Goal: Task Accomplishment & Management: Understand process/instructions

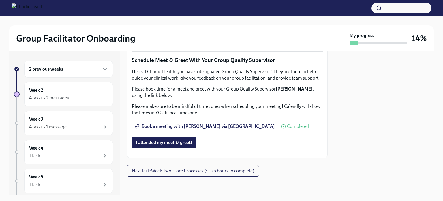
scroll to position [587, 0]
click at [71, 92] on div "Week 2 4 tasks • 2 messages" at bounding box center [68, 94] width 79 height 14
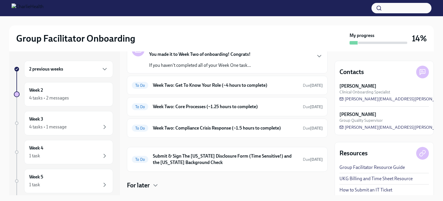
scroll to position [38, 0]
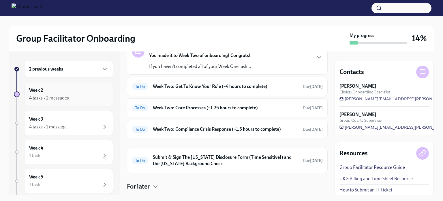
click at [47, 87] on div "Week 2 4 tasks • 2 messages" at bounding box center [68, 94] width 79 height 14
click at [192, 91] on div "To Do Week Two: Get To Know Your Role (~4 hours to complete) Due [DATE]" at bounding box center [227, 86] width 201 height 19
click at [177, 87] on h6 "Week Two: Get To Know Your Role (~4 hours to complete)" at bounding box center [225, 86] width 145 height 6
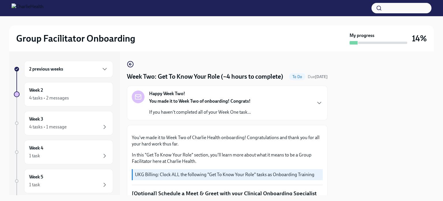
click at [170, 115] on p "If you haven't completed all of your Week One task..." at bounding box center [200, 112] width 102 height 6
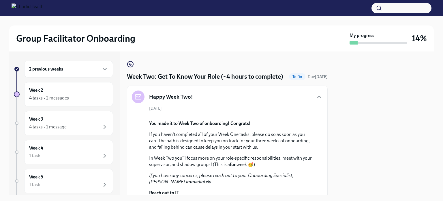
click at [56, 67] on h6 "2 previous weeks" at bounding box center [46, 69] width 34 height 6
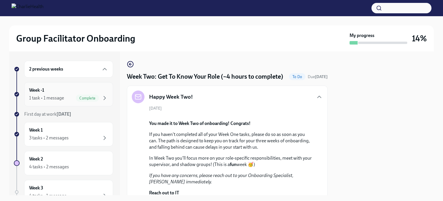
click at [58, 87] on div "Week -1 1 task • 1 message Complete" at bounding box center [68, 94] width 79 height 14
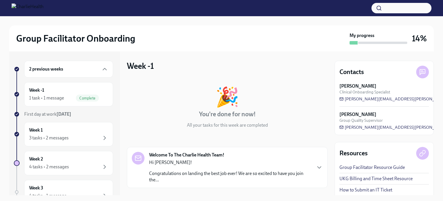
scroll to position [53, 0]
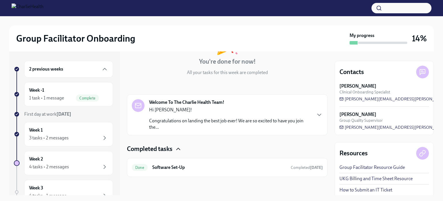
click at [178, 148] on icon "button" at bounding box center [178, 149] width 3 height 2
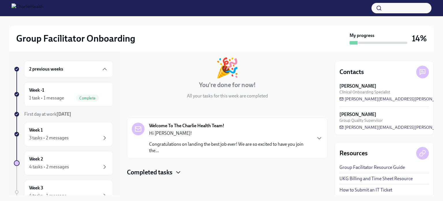
scroll to position [29, 0]
click at [177, 131] on p "Hi [PERSON_NAME]!" at bounding box center [230, 133] width 162 height 6
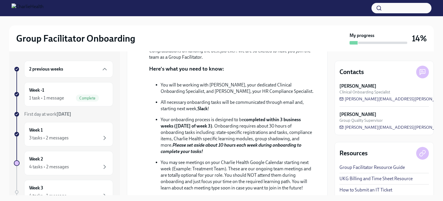
scroll to position [145, 0]
drag, startPoint x: 415, startPoint y: 101, endPoint x: 350, endPoint y: 99, distance: 65.2
click at [242, 99] on div "[PERSON_NAME] Clinical Onboarding Specialist [PERSON_NAME][EMAIL_ADDRESS][PERSO…" at bounding box center [384, 92] width 89 height 19
click at [242, 101] on span "[PERSON_NAME][EMAIL_ADDRESS][PERSON_NAME][DOMAIN_NAME]" at bounding box center [412, 99] width 144 height 6
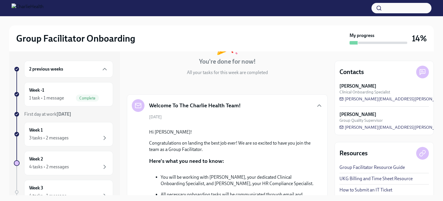
scroll to position [0, 0]
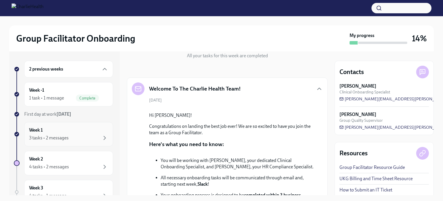
click at [71, 136] on div "3 tasks • 2 messages" at bounding box center [68, 137] width 79 height 7
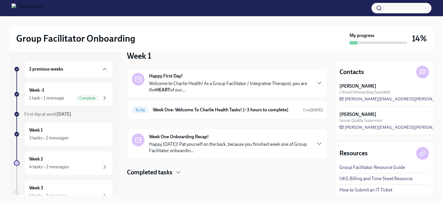
scroll to position [14, 0]
click at [171, 75] on div "Happy First Day! Welcome to Charlie Health! As a Group Facilitator / Integrativ…" at bounding box center [230, 83] width 162 height 20
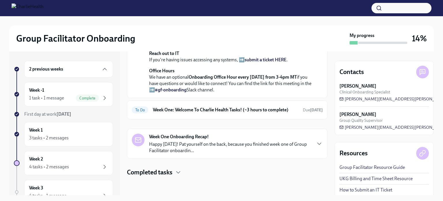
scroll to position [239, 0]
click at [187, 140] on strong "Week One Onboarding Recap!" at bounding box center [179, 136] width 60 height 6
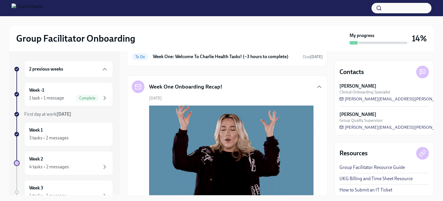
scroll to position [261, 0]
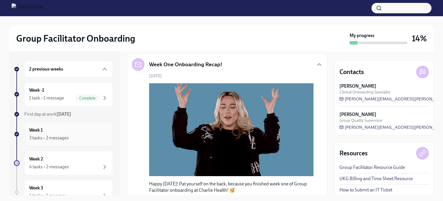
click at [57, 136] on div "3 tasks • 2 messages" at bounding box center [49, 137] width 40 height 6
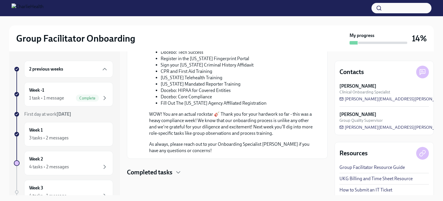
scroll to position [365, 0]
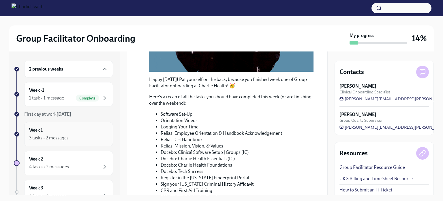
click at [57, 141] on div "3 tasks • 2 messages" at bounding box center [68, 137] width 79 height 7
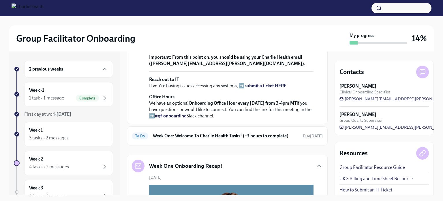
scroll to position [198, 0]
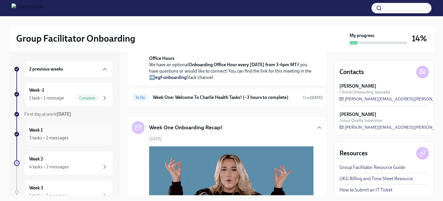
click at [85, 132] on div "Week 1 3 tasks • 2 messages" at bounding box center [68, 134] width 79 height 14
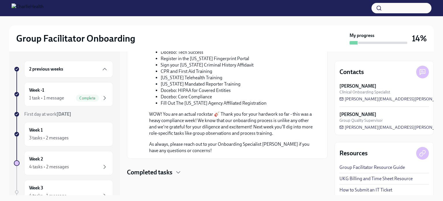
scroll to position [554, 0]
click at [167, 171] on h4 "Completed tasks" at bounding box center [150, 172] width 46 height 9
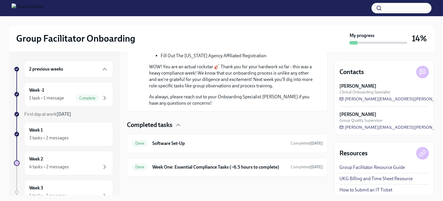
click at [77, 112] on div "First day at work [DATE]" at bounding box center [68, 114] width 89 height 6
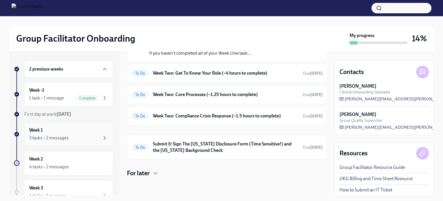
click at [71, 137] on div "3 tasks • 2 messages" at bounding box center [68, 137] width 79 height 7
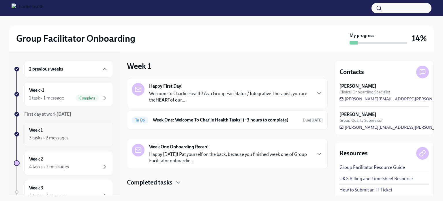
click at [63, 131] on div "Week 1 3 tasks • 2 messages" at bounding box center [68, 134] width 79 height 14
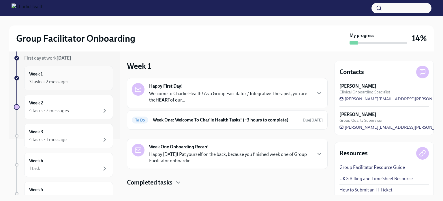
scroll to position [58, 0]
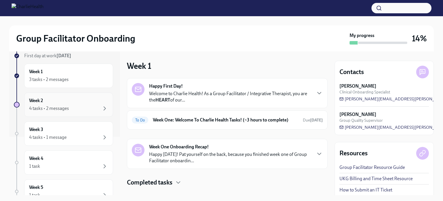
click at [52, 109] on div "4 tasks • 2 messages" at bounding box center [49, 108] width 40 height 6
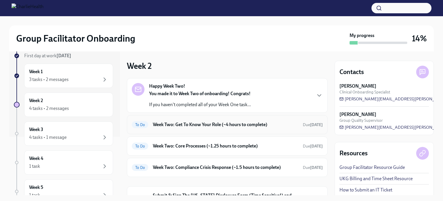
click at [178, 120] on div "To Do Week Two: Get To Know Your Role (~4 hours to complete) Due [DATE]" at bounding box center [227, 124] width 191 height 9
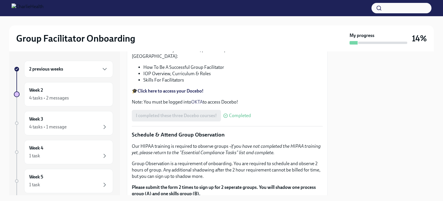
scroll to position [206, 0]
drag, startPoint x: 190, startPoint y: 96, endPoint x: 145, endPoint y: 98, distance: 45.1
copy p ""Get To Know Your Role""
